Goal: Task Accomplishment & Management: Manage account settings

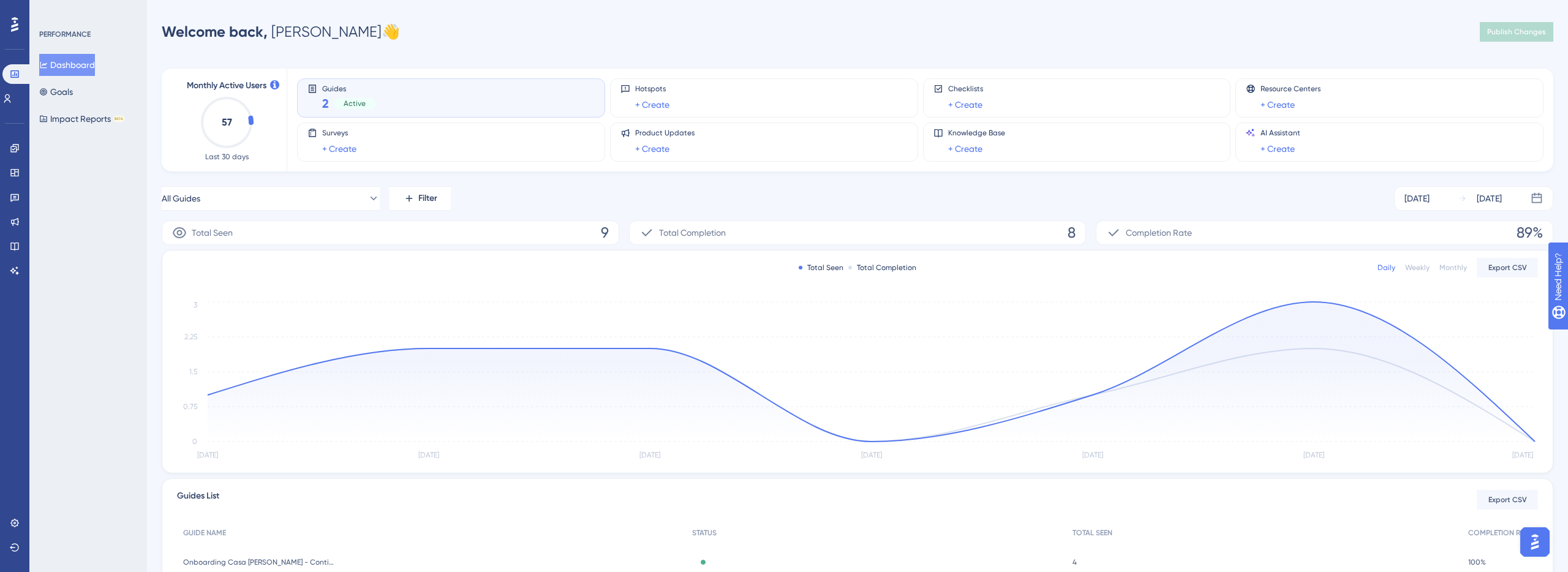
scroll to position [120, 0]
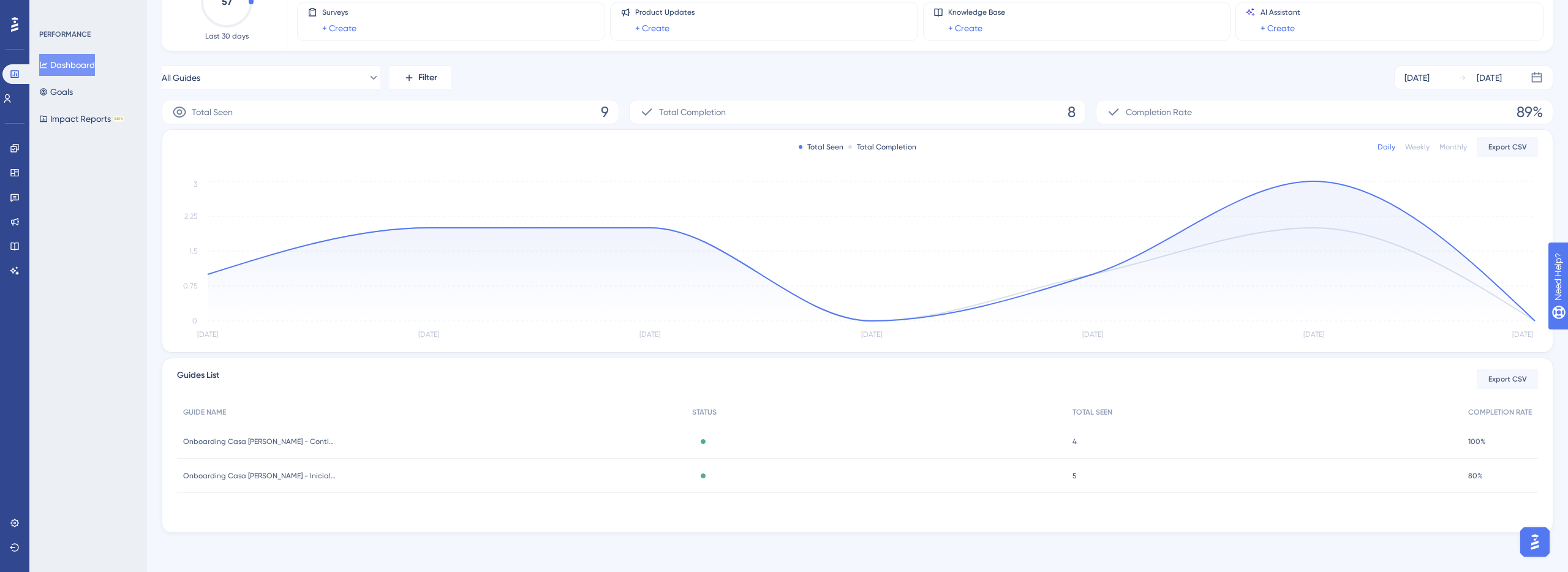
click at [1016, 81] on div "All Guides Filter Aug 20 2025 Aug 26 2025" at bounding box center [857, 77] width 1392 height 25
click at [13, 146] on icon at bounding box center [14, 148] width 10 height 10
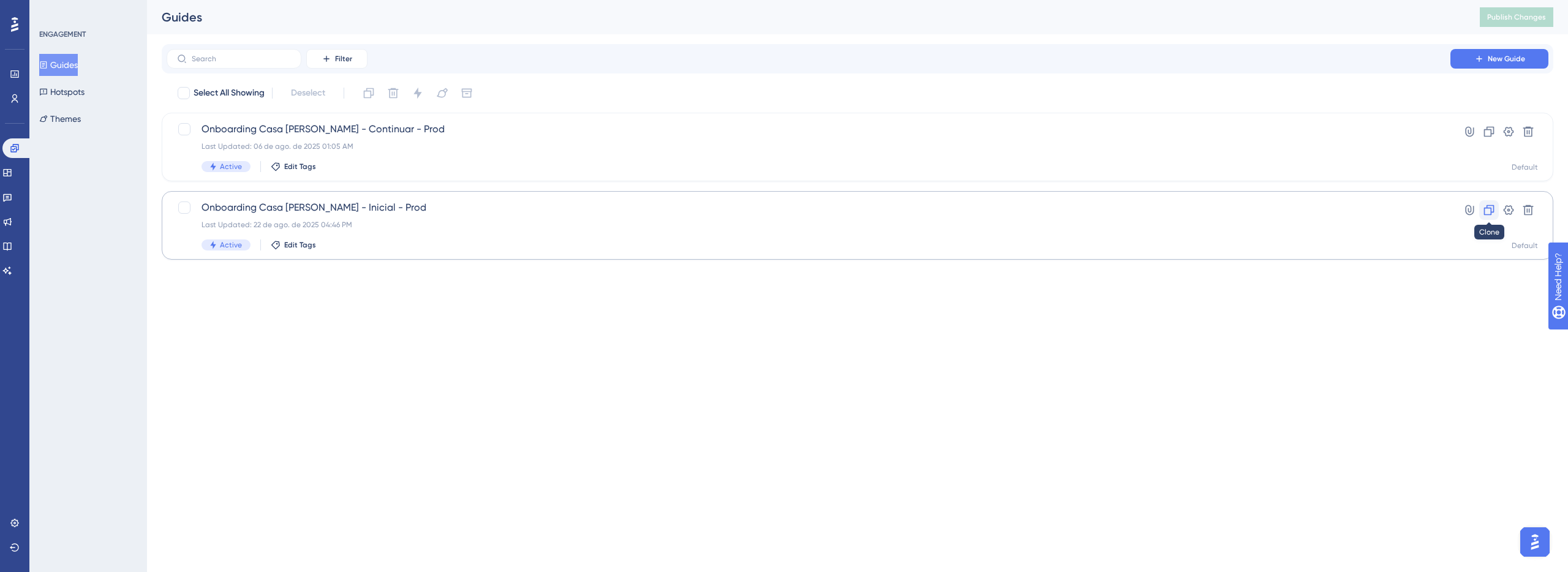
click at [1495, 216] on button at bounding box center [1488, 210] width 19 height 19
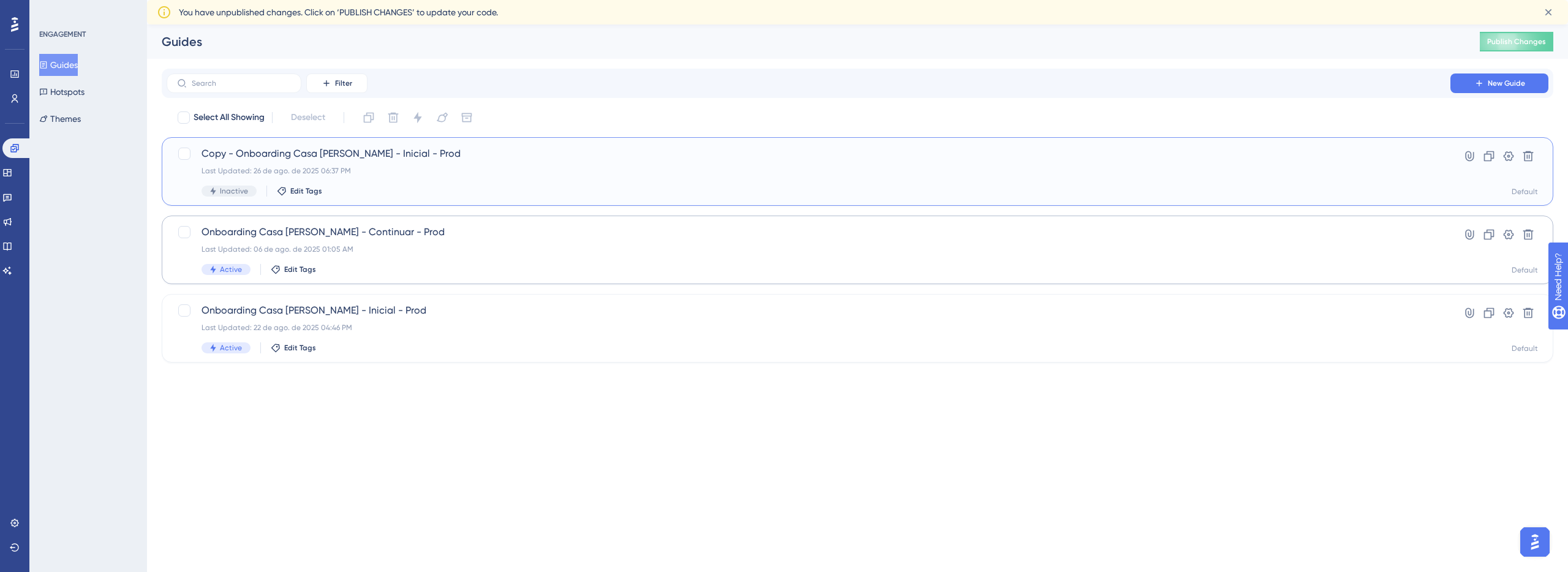
click at [662, 164] on div "Copy - Onboarding Casa da Lais - Inicial - Prod Last Updated: 26 de ago. de 202…" at bounding box center [808, 171] width 1214 height 50
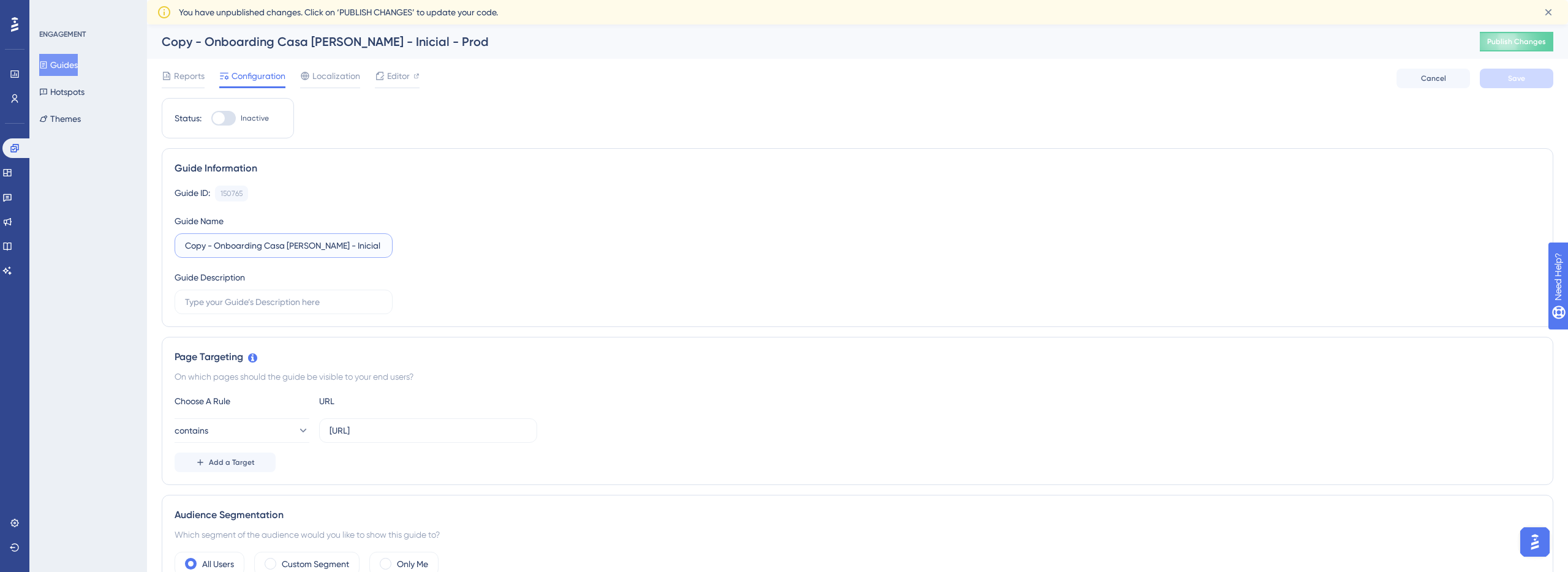
drag, startPoint x: 216, startPoint y: 248, endPoint x: 160, endPoint y: 248, distance: 56.0
click at [0, 0] on div "Performance Users Engagement Widgets Feedback Product Updates Knowledge Base AI…" at bounding box center [0, 0] width 0 height 0
drag, startPoint x: 358, startPoint y: 247, endPoint x: 307, endPoint y: 247, distance: 51.0
click at [307, 247] on input "Onboarding Casa da Lais - Inicial - Prod" at bounding box center [284, 245] width 197 height 13
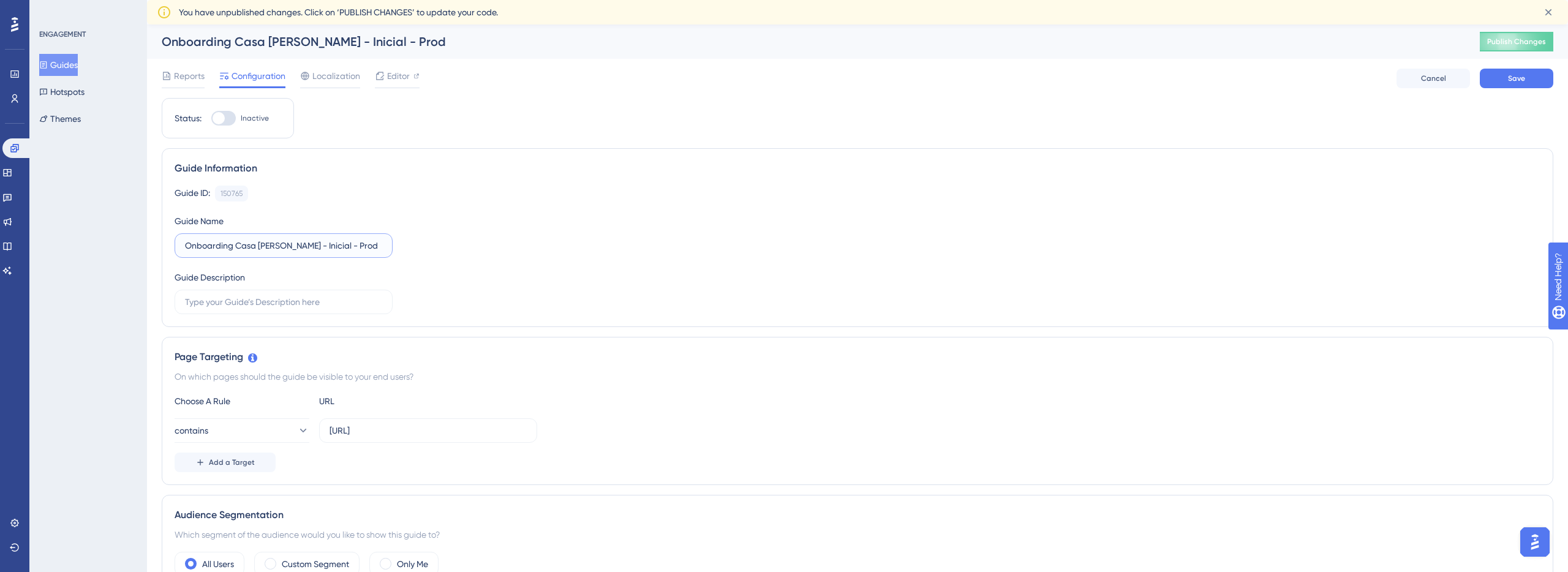
click at [307, 247] on input "Onboarding Casa da Lais - Inicial - Prod" at bounding box center [284, 245] width 197 height 13
type input "Onboarding Casa da Lais - Guia da Lais - Prod"
click at [403, 77] on span "Editor" at bounding box center [398, 76] width 22 height 15
click at [13, 152] on icon at bounding box center [14, 148] width 10 height 10
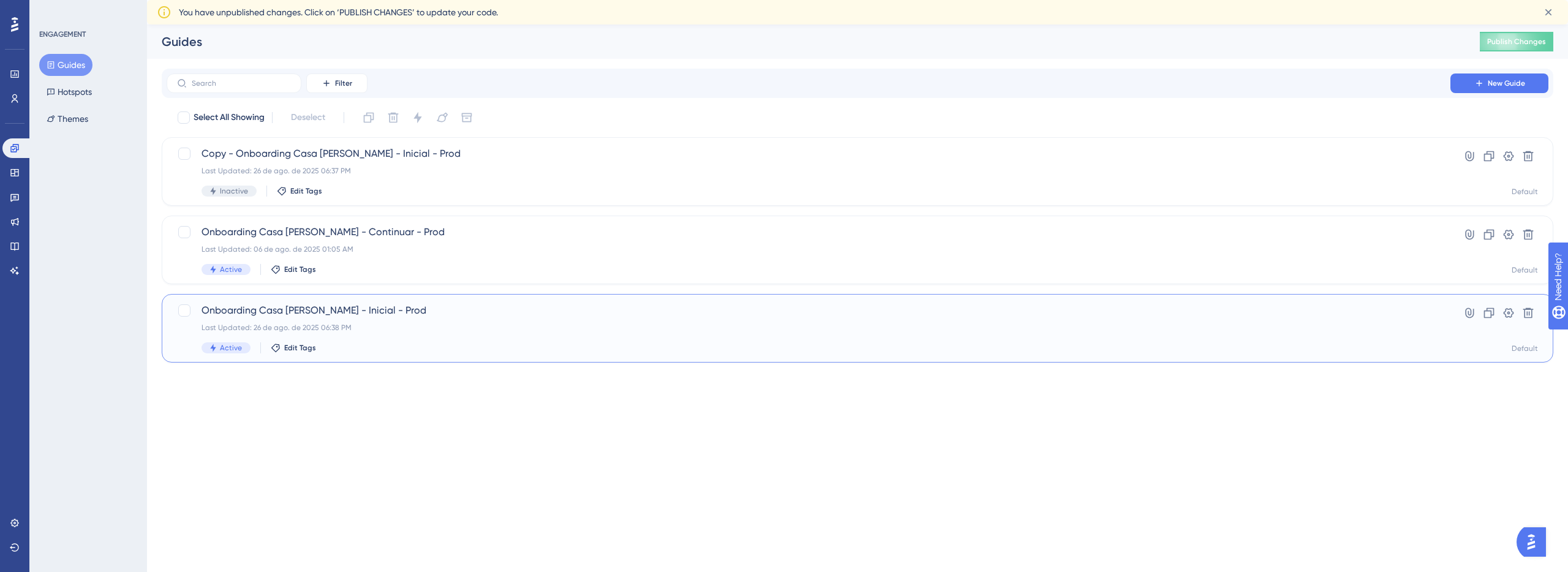
click at [563, 307] on span "Onboarding Casa da Lais - Inicial - Prod" at bounding box center [808, 310] width 1214 height 15
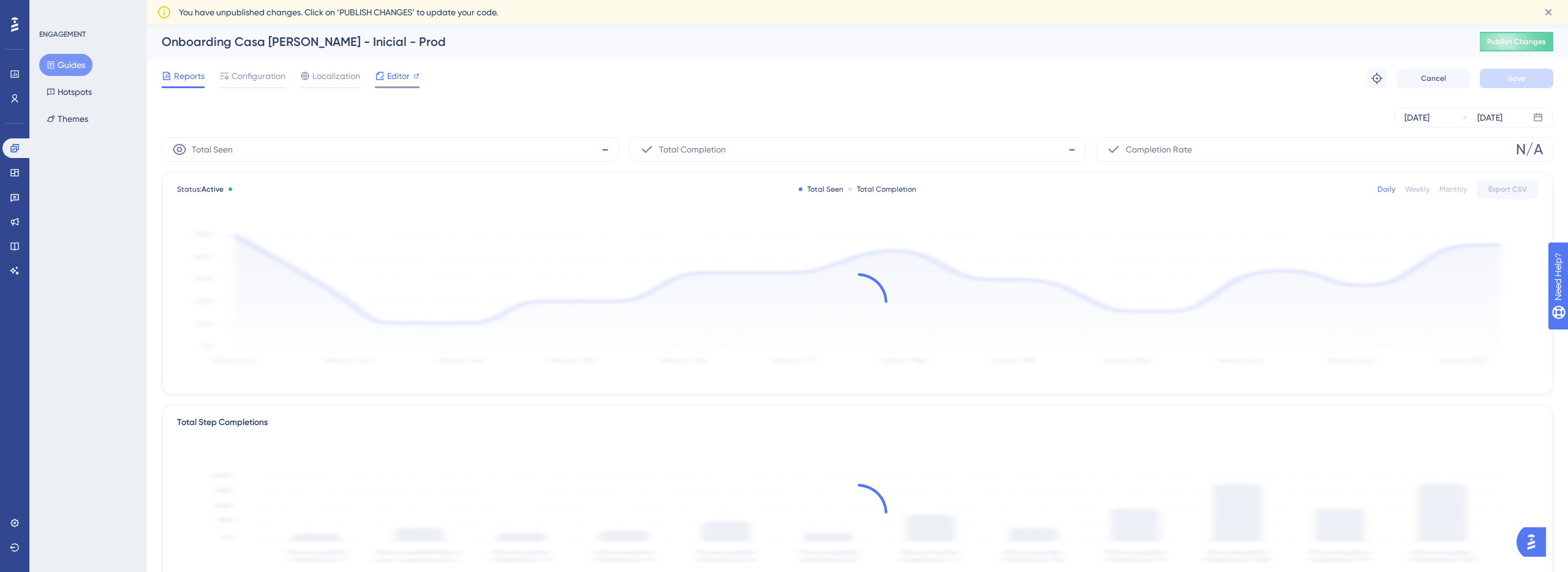
click at [411, 75] on div "Editor" at bounding box center [397, 76] width 45 height 15
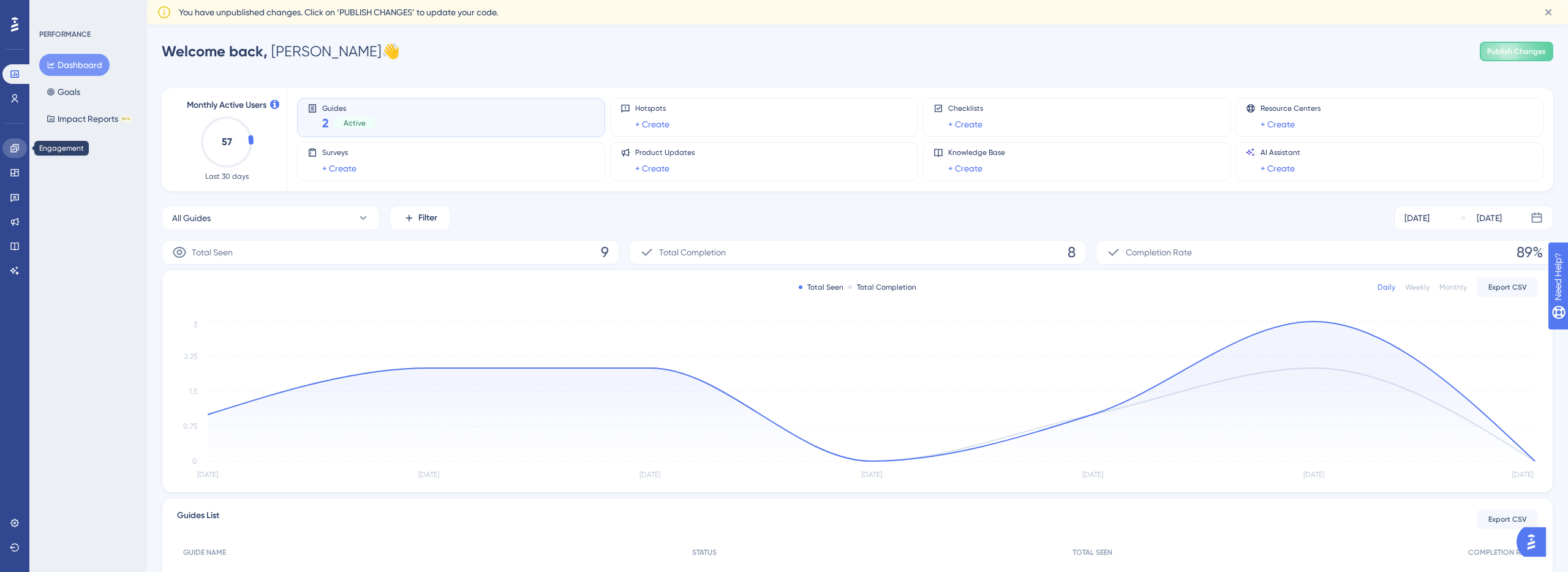
click at [10, 144] on icon at bounding box center [14, 148] width 10 height 10
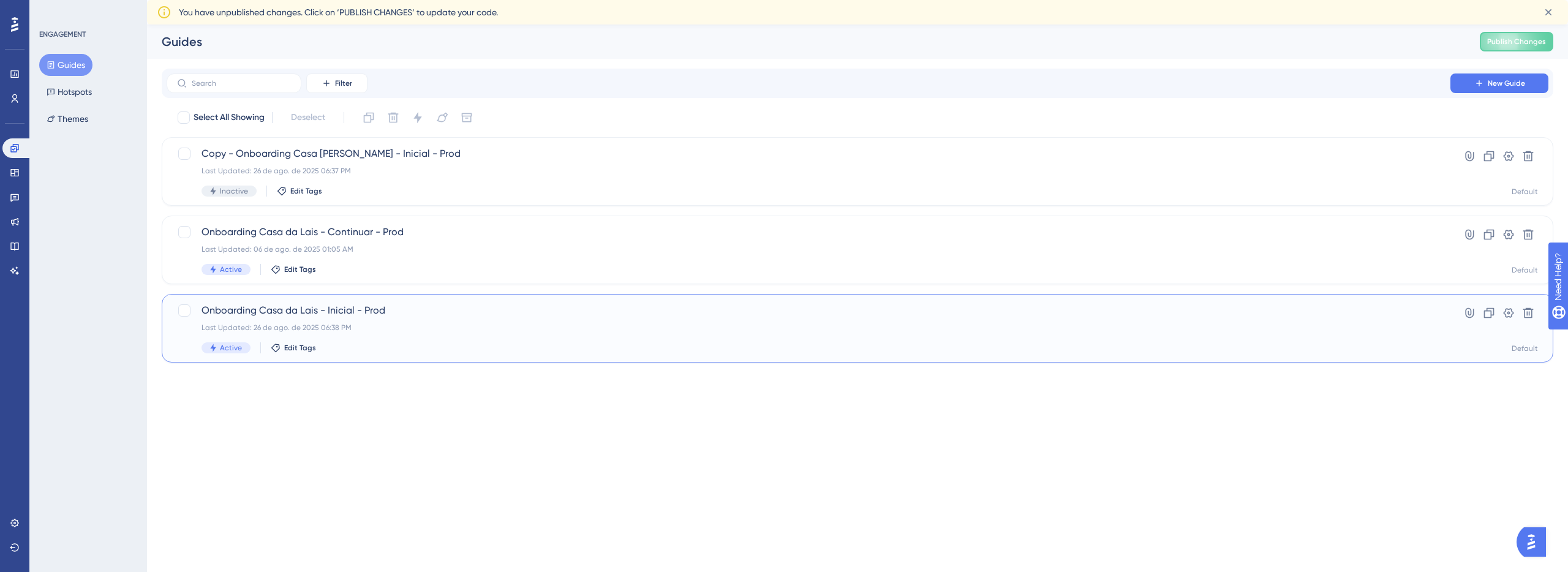
click at [393, 335] on div "Onboarding Casa da Lais - Inicial - Prod Last Updated: 26 de ago. de 2025 06:38…" at bounding box center [808, 327] width 1214 height 50
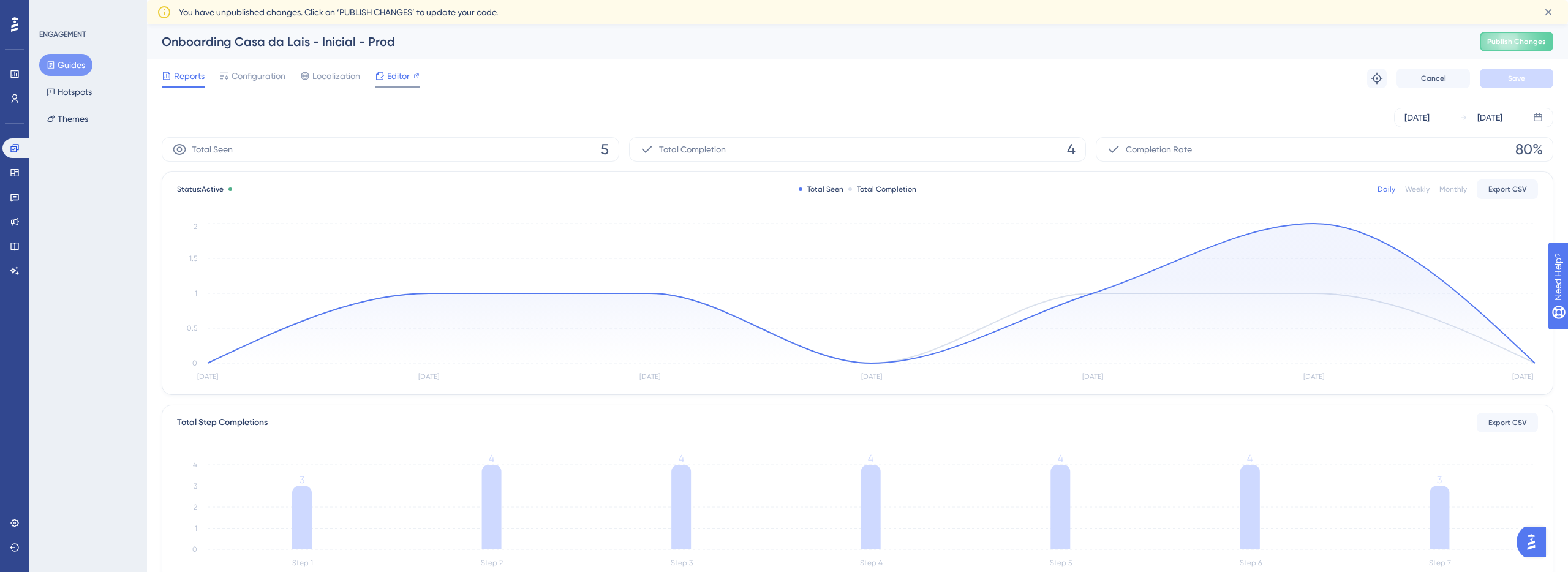
click at [394, 86] on div at bounding box center [397, 87] width 45 height 1
click at [1450, 78] on button "Cancel" at bounding box center [1433, 78] width 74 height 19
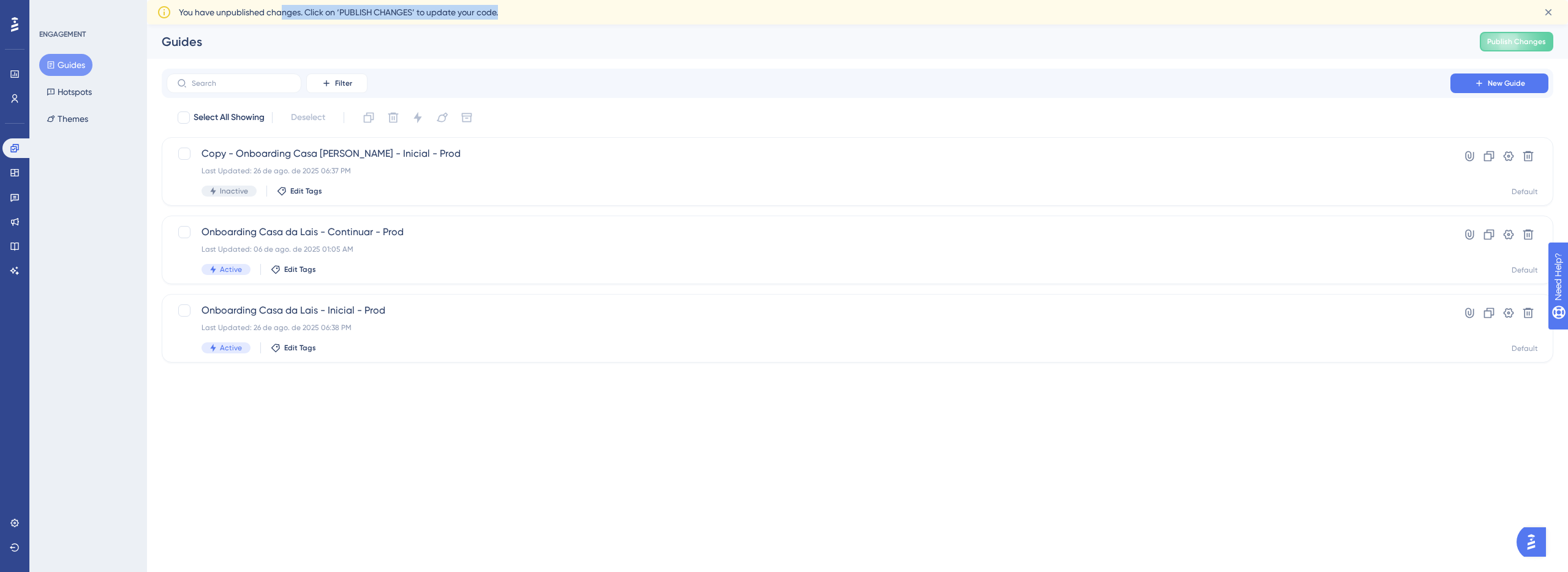
drag, startPoint x: 281, startPoint y: 14, endPoint x: 525, endPoint y: 16, distance: 244.0
click at [527, 16] on div "You have unpublished changes. Click on ‘PUBLISH CHANGES’ to update your code." at bounding box center [854, 13] width 1352 height 15
click at [1567, 340] on icon "open resource center" at bounding box center [1564, 340] width 13 height 13
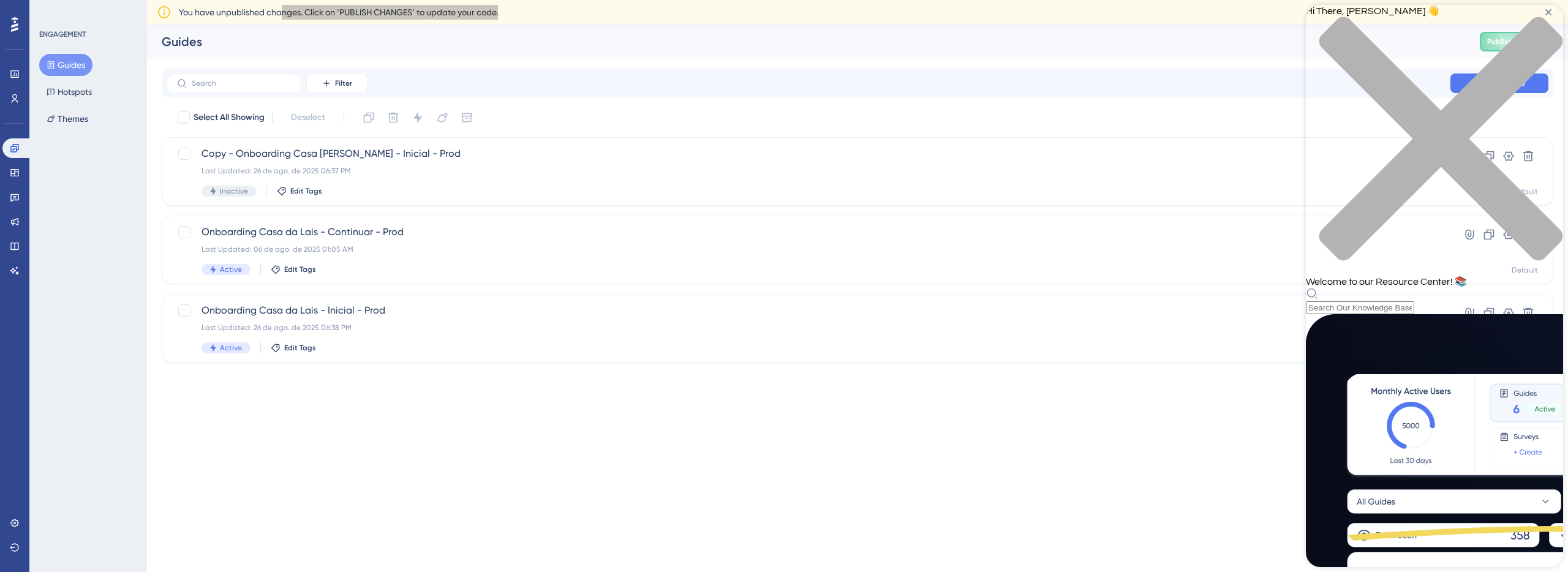
click at [1446, 287] on div "Resource Center Header" at bounding box center [1434, 301] width 257 height 27
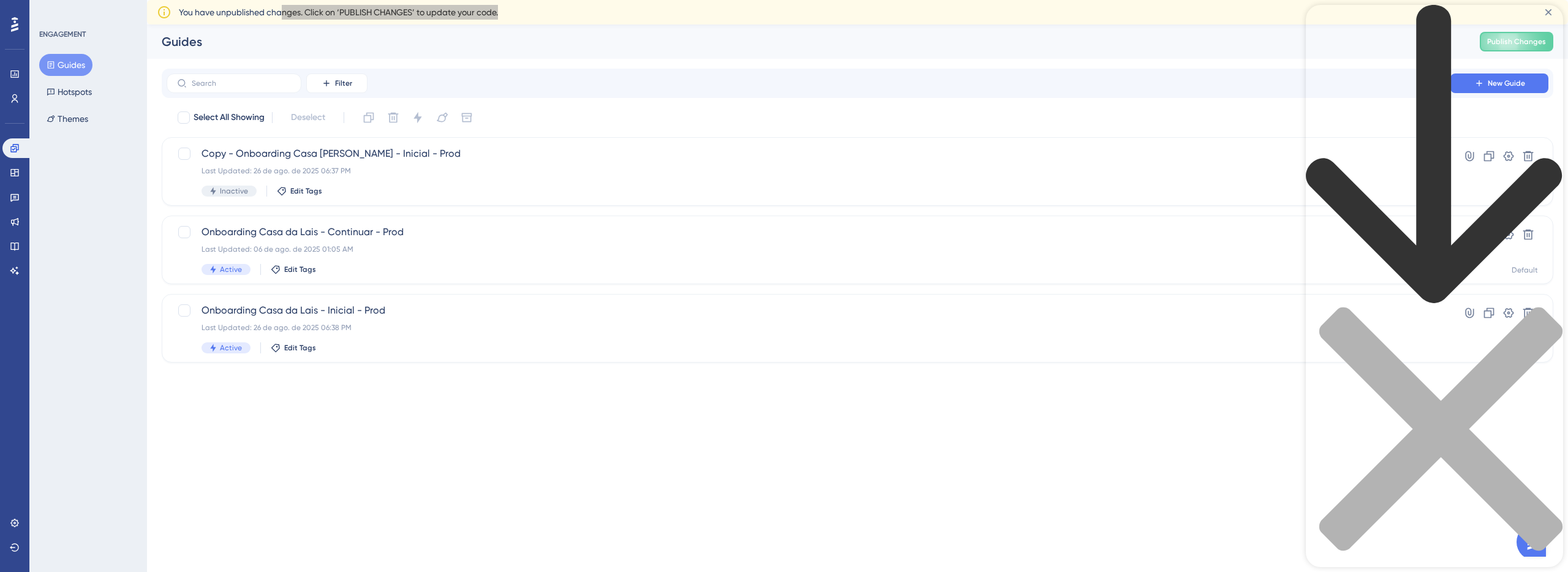
click at [1426, 71] on div "Resource Center Header" at bounding box center [1434, 299] width 257 height 588
type input "publish changes"
click at [1328, 26] on icon "back to header" at bounding box center [1434, 155] width 257 height 300
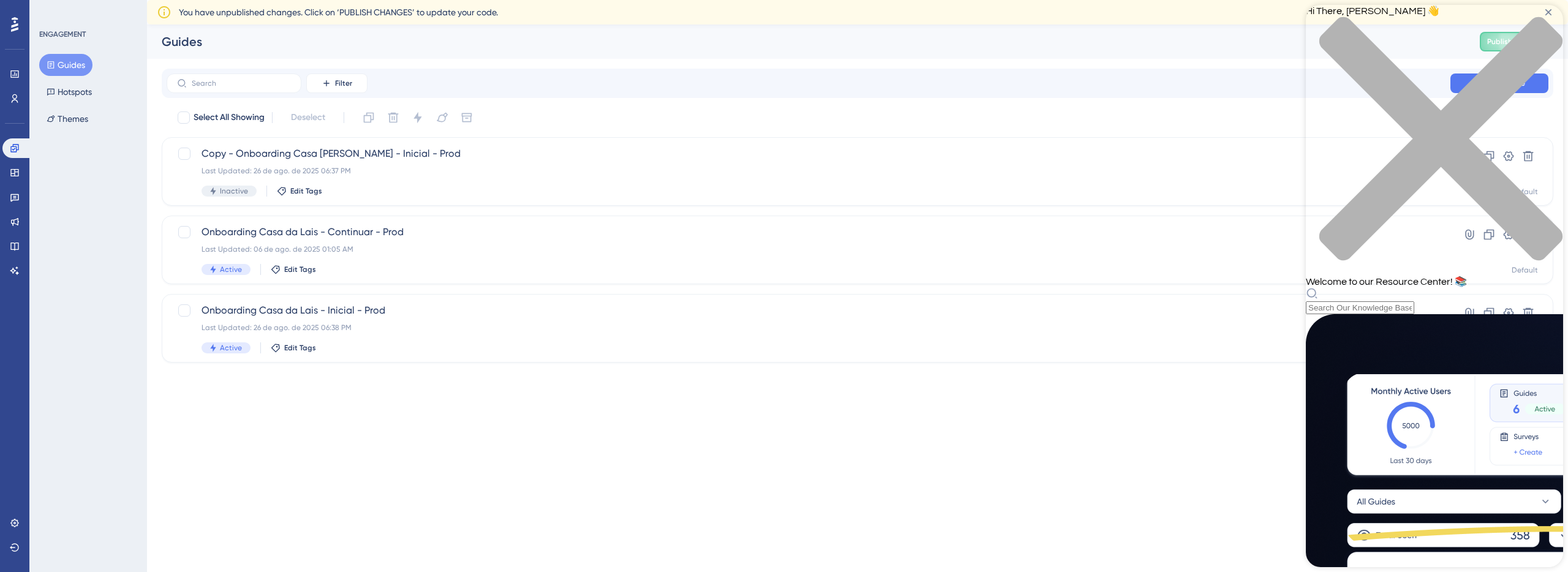
click at [0, 0] on div "Performance Users Engagement Widgets Feedback Product Updates Knowledge Base AI…" at bounding box center [0, 0] width 0 height 0
click at [1548, 33] on div "close resource center" at bounding box center [1434, 146] width 257 height 259
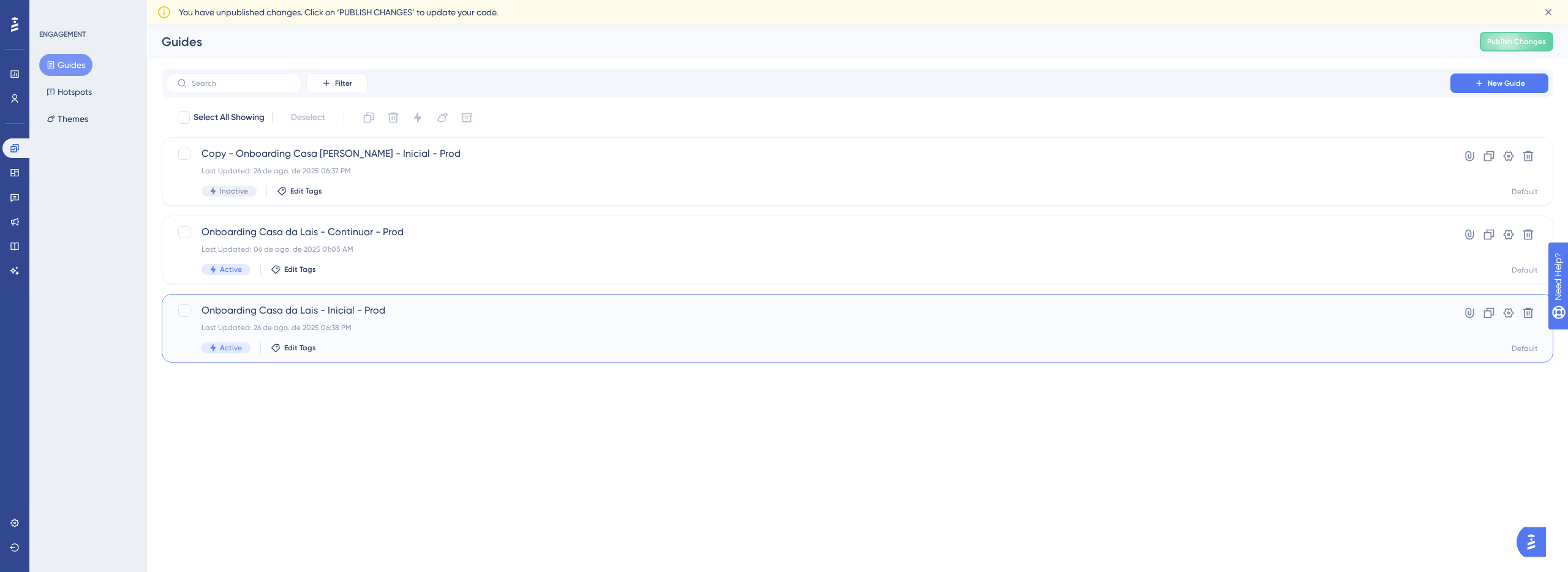
click at [448, 309] on span "Onboarding Casa da Lais - Inicial - Prod" at bounding box center [808, 310] width 1214 height 15
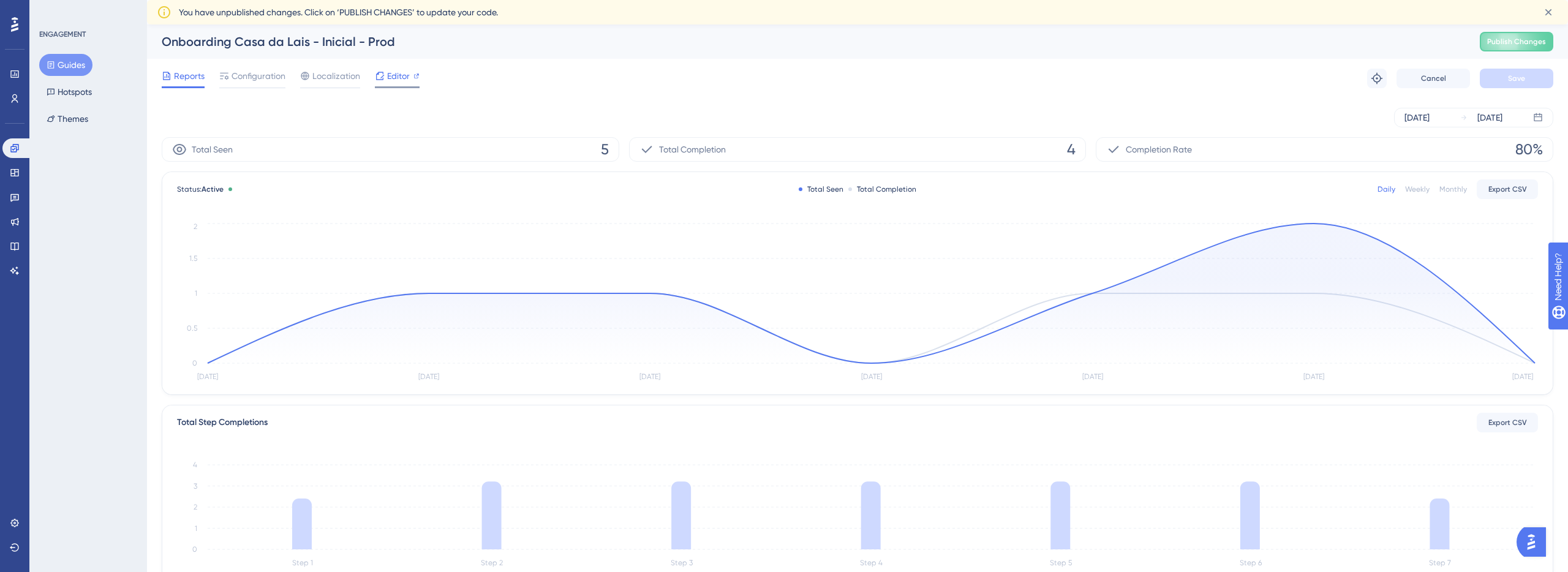
click at [403, 83] on div "Editor" at bounding box center [397, 78] width 45 height 19
click at [13, 152] on icon at bounding box center [14, 148] width 10 height 10
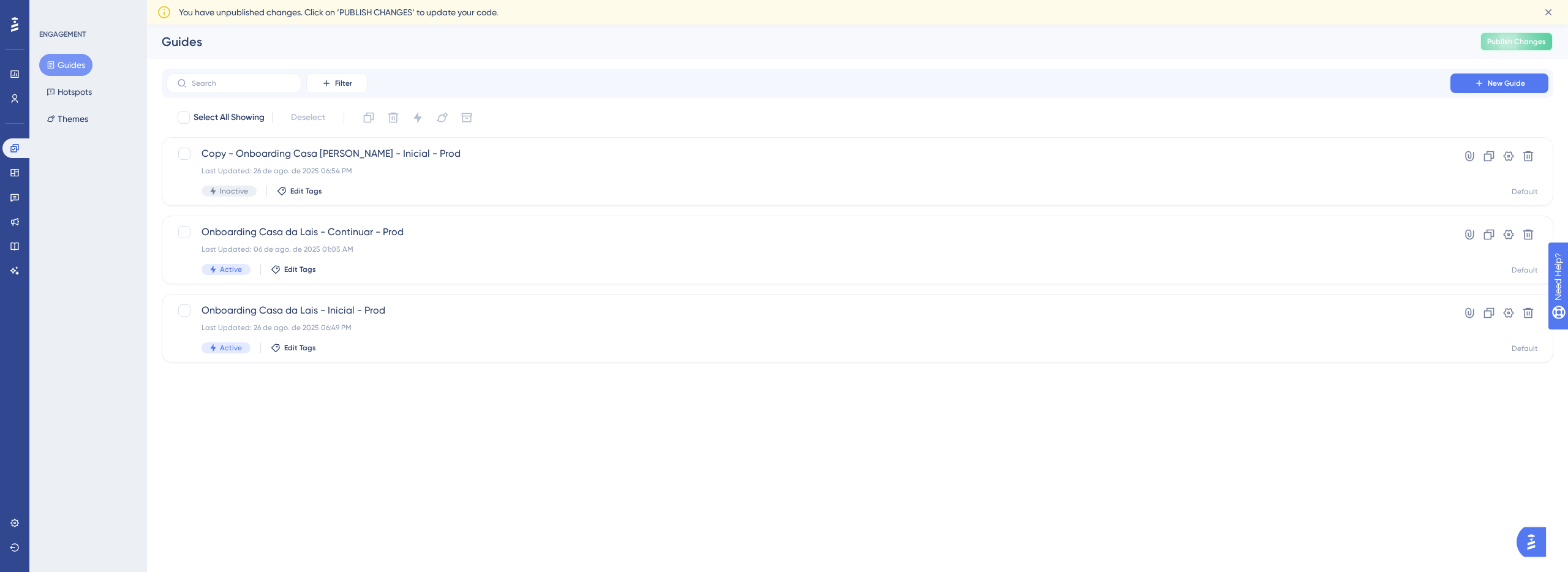
click at [1517, 45] on span "Publish Changes" at bounding box center [1516, 41] width 59 height 10
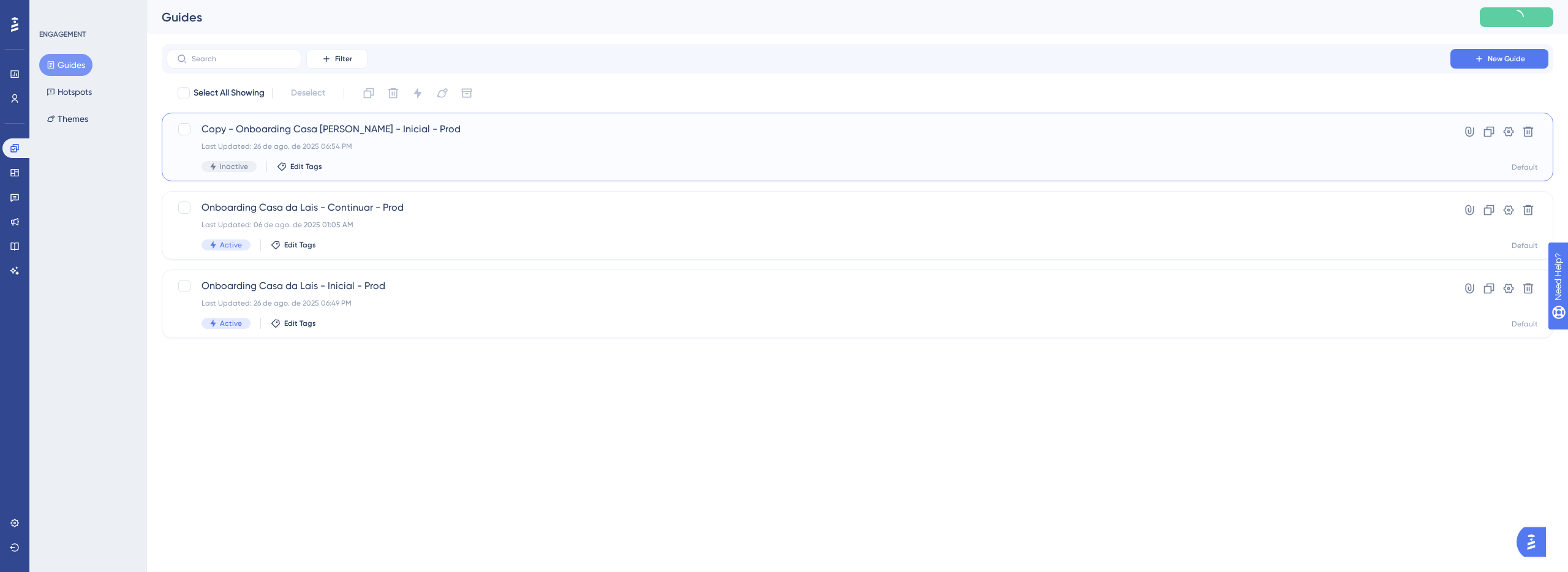
click at [344, 143] on div "Last Updated: 26 de ago. de 2025 06:54 PM" at bounding box center [808, 146] width 1214 height 10
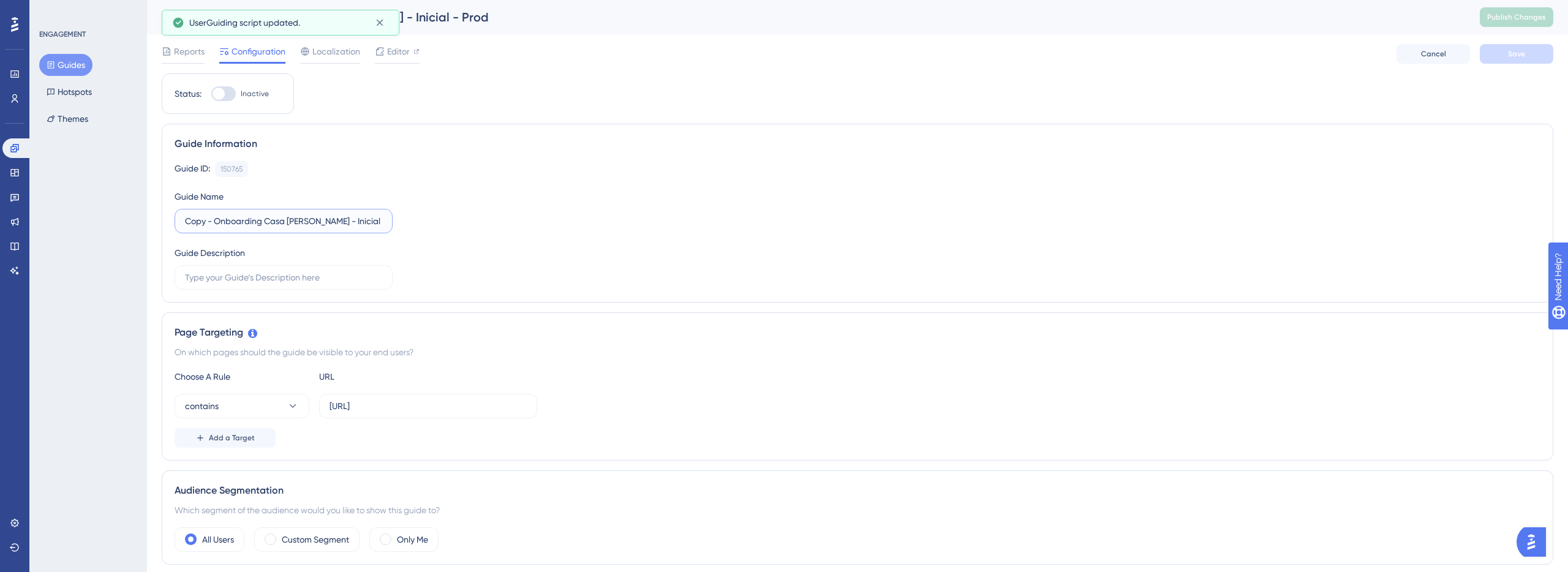
drag, startPoint x: 215, startPoint y: 222, endPoint x: 154, endPoint y: 222, distance: 61.0
click at [0, 0] on div "Performance Users Engagement Widgets Feedback Product Updates Knowledge Base AI…" at bounding box center [0, 0] width 0 height 0
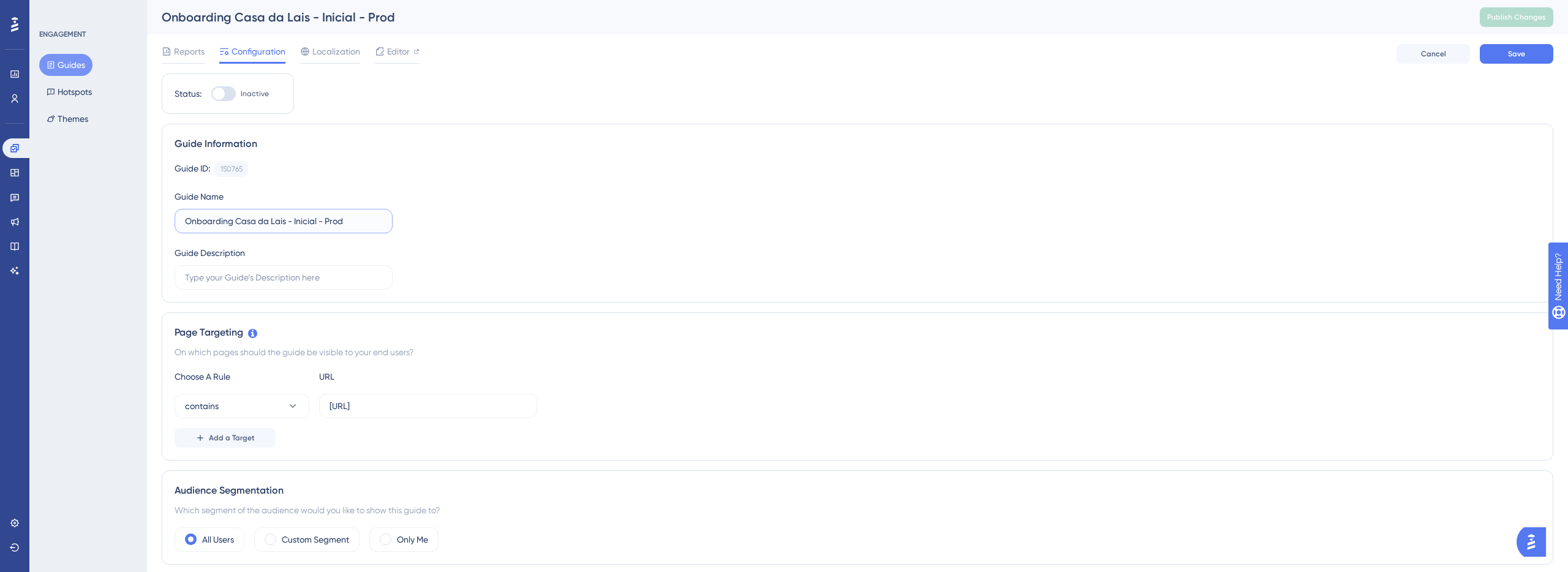
click at [303, 223] on input "Onboarding Casa da Lais - Inicial - Prod" at bounding box center [284, 221] width 197 height 13
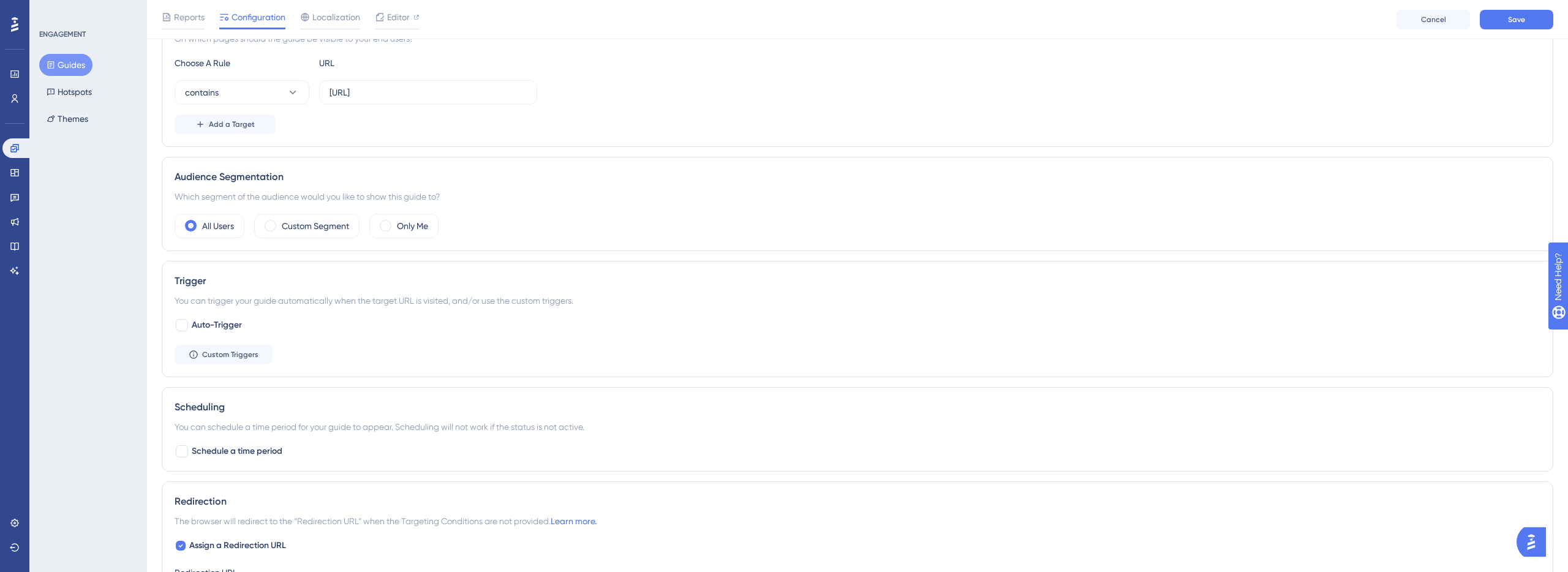
scroll to position [387, 0]
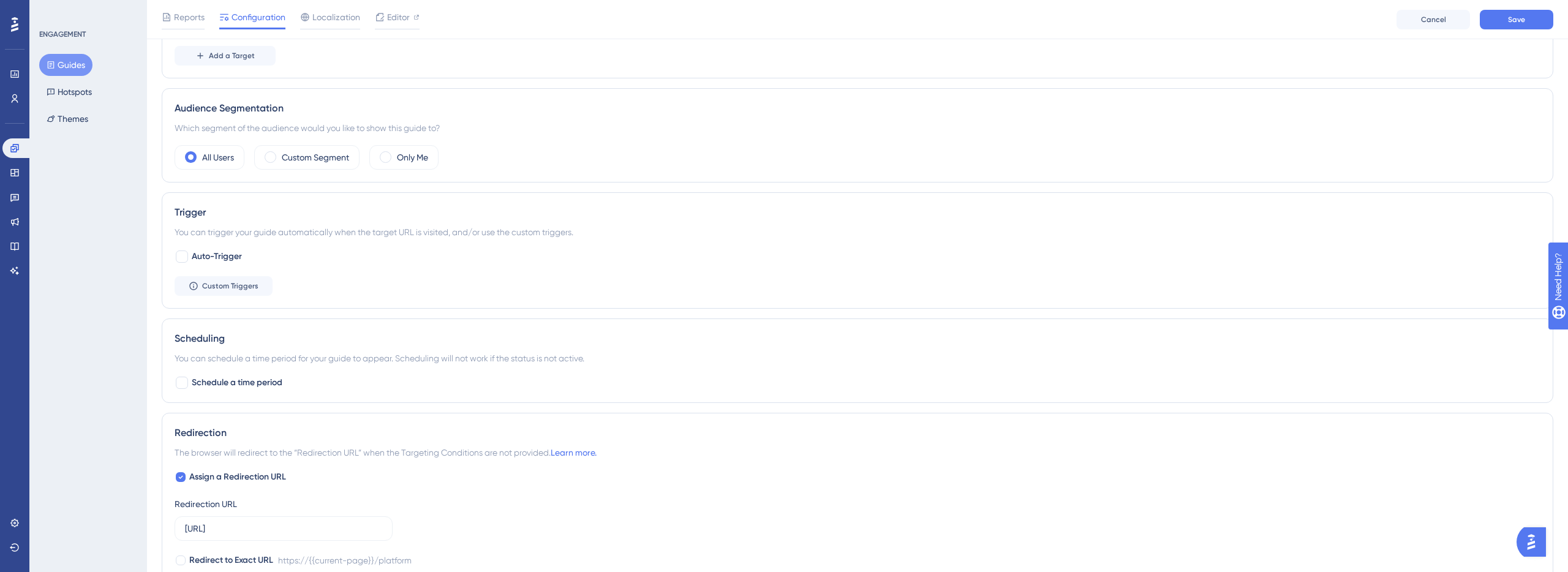
type input "Onboarding Casa da Lais - Guia da Lais - Prod"
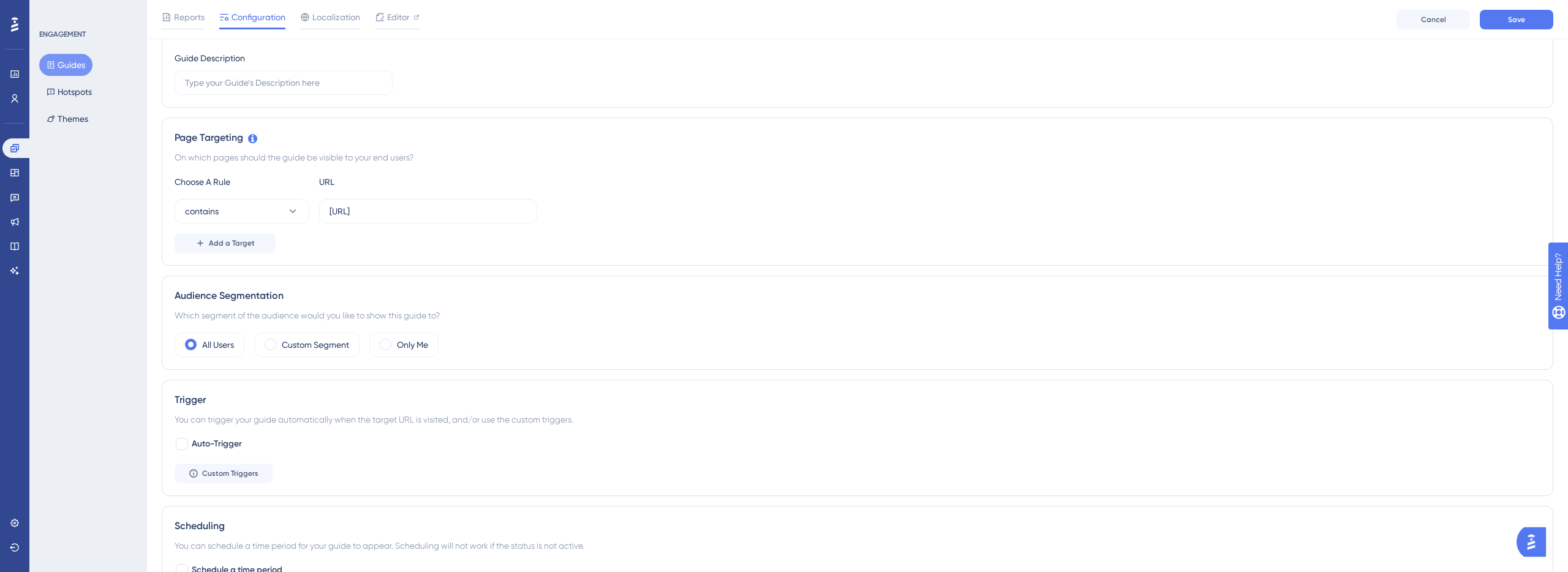
scroll to position [189, 0]
click at [1527, 23] on button "Save" at bounding box center [1516, 19] width 74 height 19
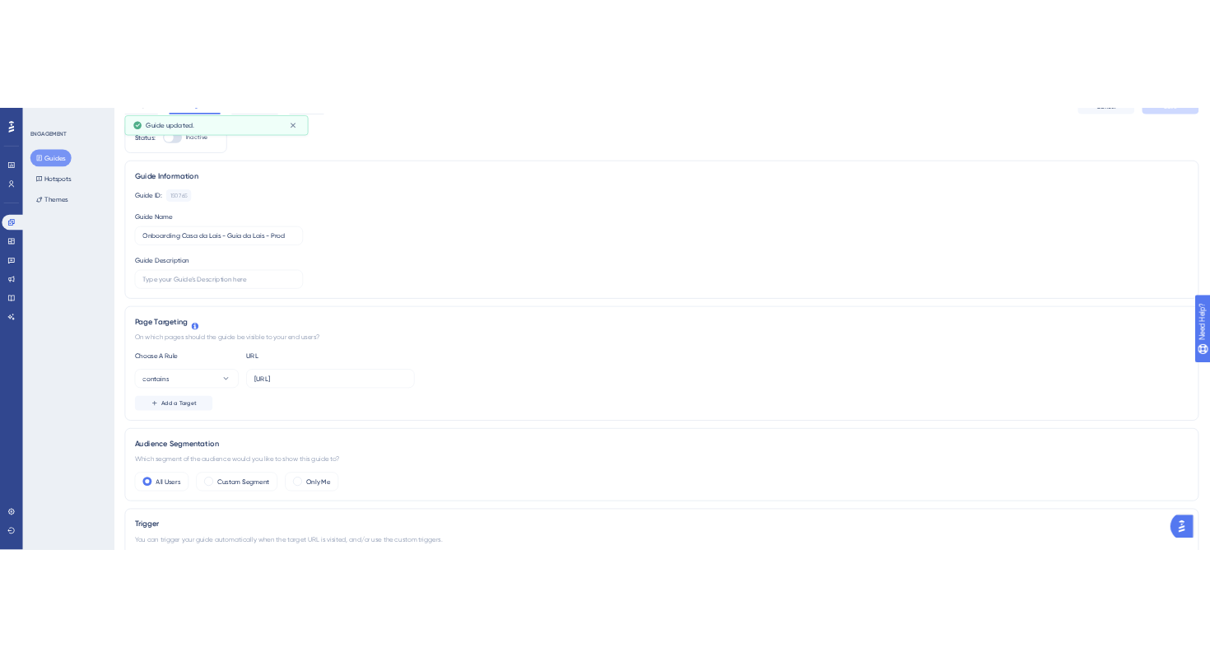
scroll to position [0, 0]
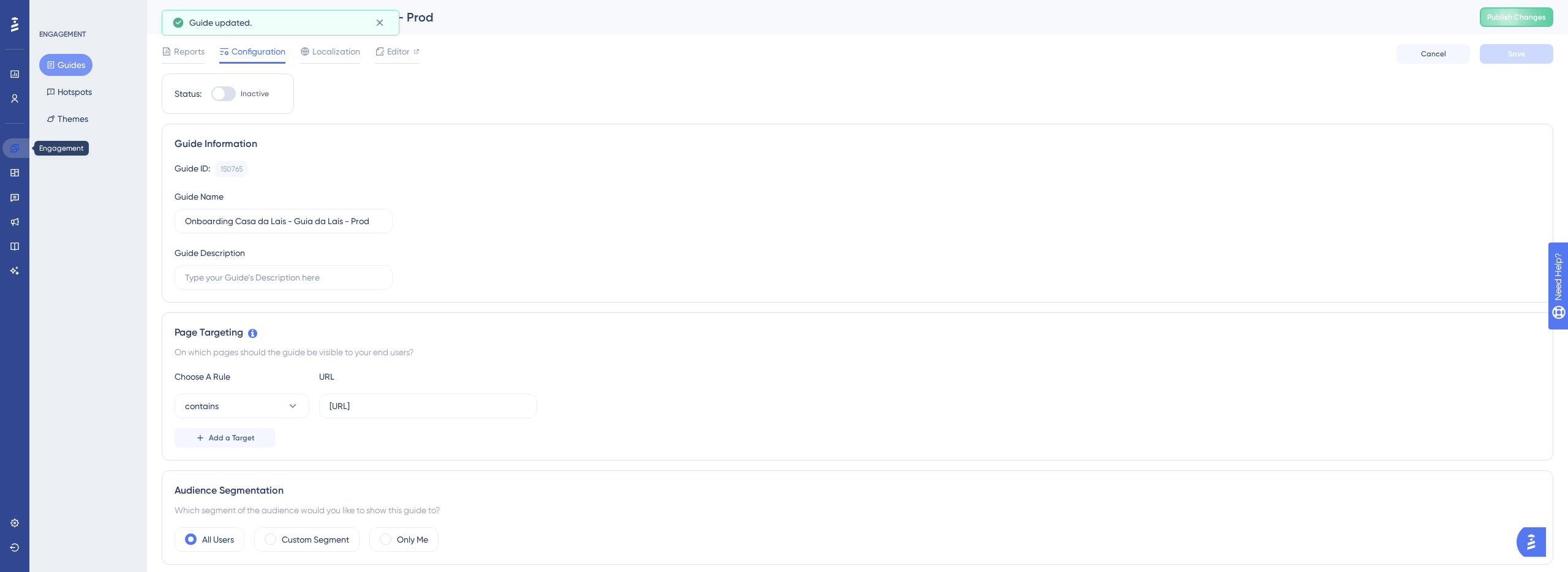
click at [21, 147] on link at bounding box center [16, 148] width 29 height 19
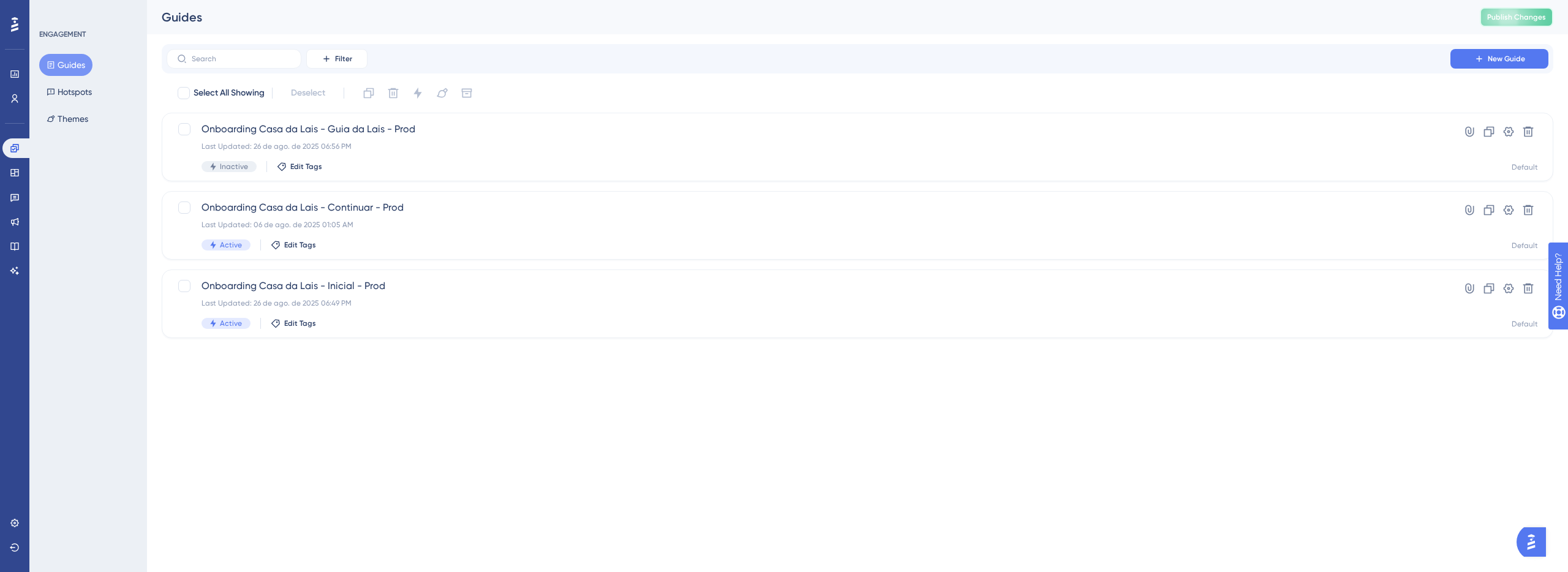
click at [1516, 22] on button "Publish Changes" at bounding box center [1516, 17] width 74 height 19
click at [1424, 305] on div "Onboarding Casa da Lais - Inicial - Prod Last Updated: 26 de ago. de 2025 06:49…" at bounding box center [857, 303] width 1360 height 50
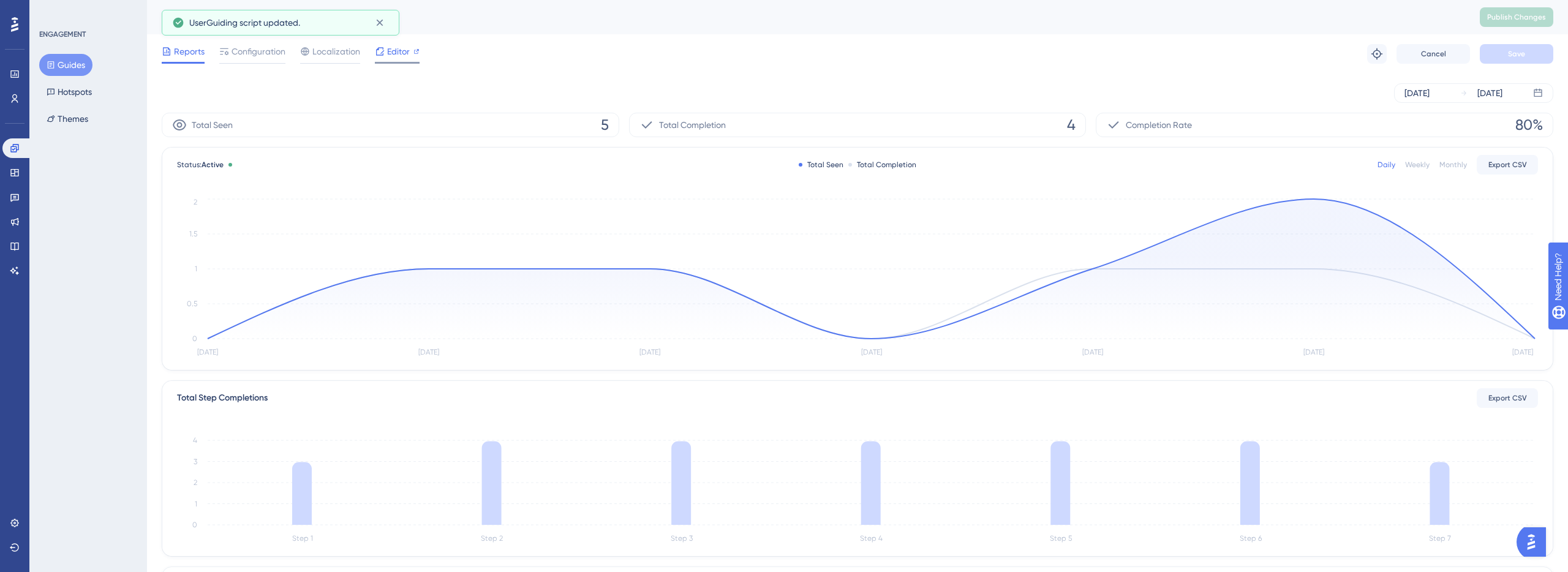
click at [394, 48] on span "Editor" at bounding box center [398, 51] width 22 height 15
click at [10, 147] on icon at bounding box center [14, 148] width 10 height 10
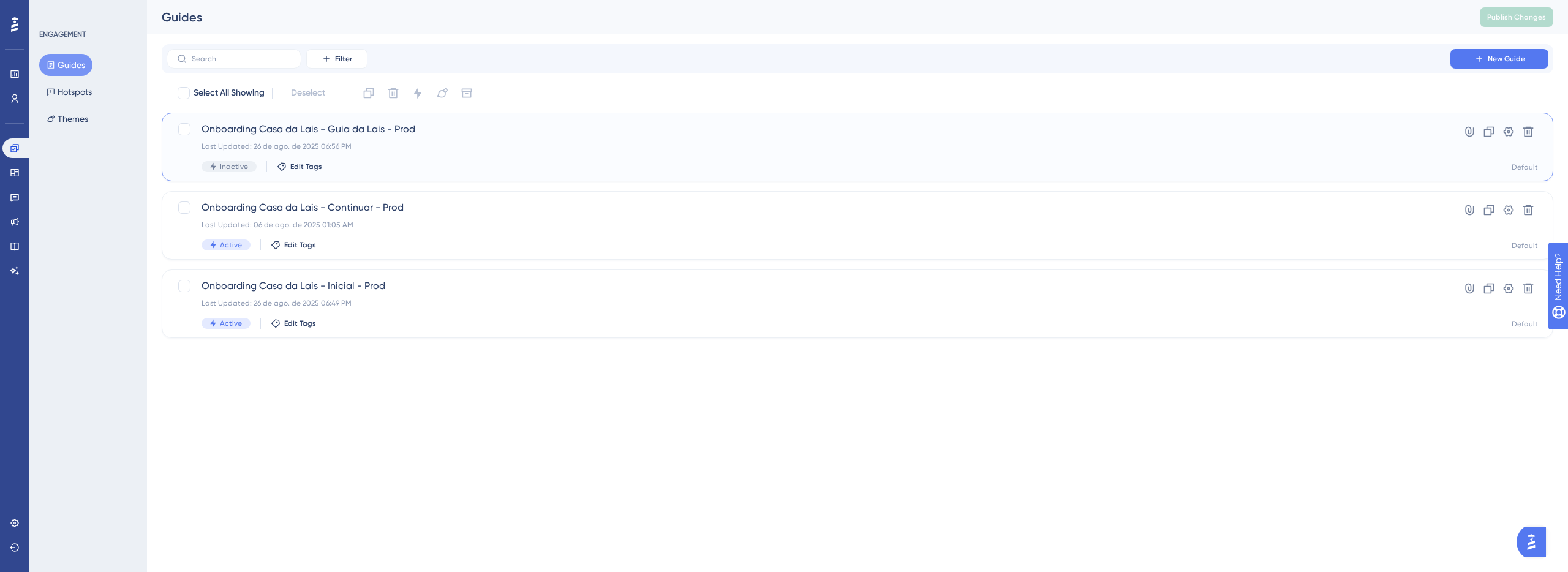
click at [938, 146] on div "Last Updated: 26 de ago. de 2025 06:56 PM" at bounding box center [808, 146] width 1214 height 10
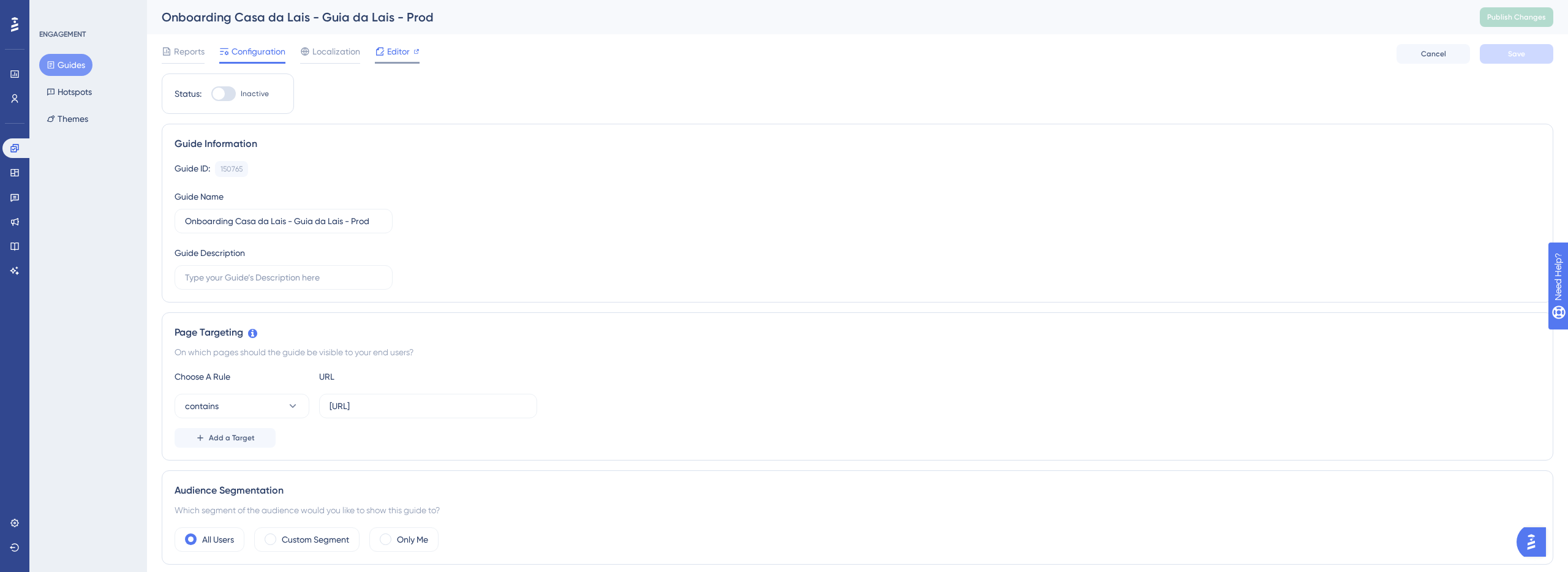
click at [412, 46] on div "Editor" at bounding box center [397, 51] width 45 height 15
click at [234, 175] on div "150765 Copy" at bounding box center [231, 168] width 33 height 16
click at [238, 170] on div "150765" at bounding box center [231, 169] width 22 height 10
click at [5, 150] on link at bounding box center [16, 148] width 29 height 19
